Goal: Find specific page/section: Find specific page/section

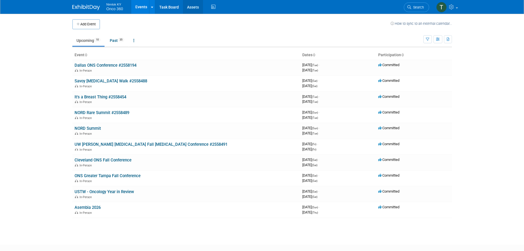
click at [191, 7] on link "Assets" at bounding box center [193, 7] width 20 height 14
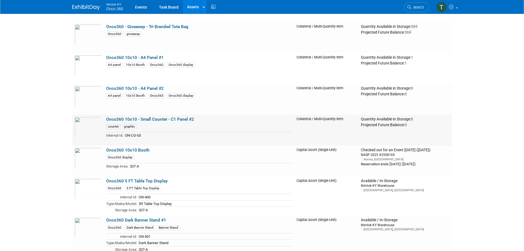
scroll to position [743, 0]
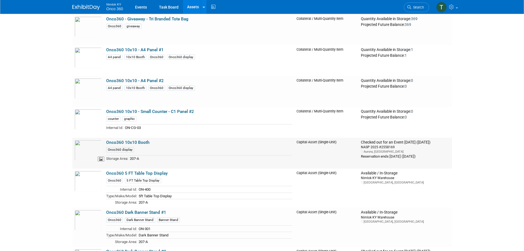
click at [94, 151] on img at bounding box center [88, 150] width 27 height 21
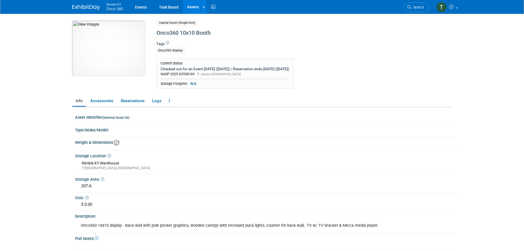
click at [109, 60] on img at bounding box center [108, 48] width 73 height 55
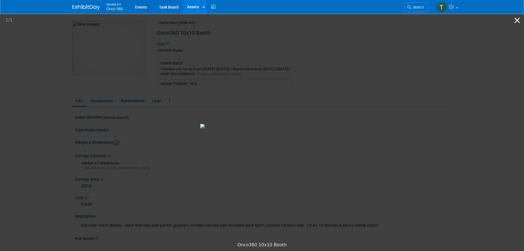
click at [515, 18] on button "Close gallery" at bounding box center [517, 20] width 14 height 13
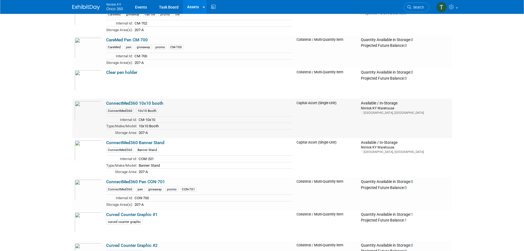
scroll to position [184, 0]
click at [92, 113] on img at bounding box center [88, 110] width 27 height 21
